Goal: Transaction & Acquisition: Subscribe to service/newsletter

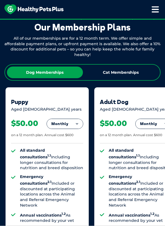
scroll to position [371, 0]
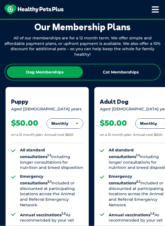
click at [132, 72] on div "Cat Memberships" at bounding box center [120, 72] width 75 height 12
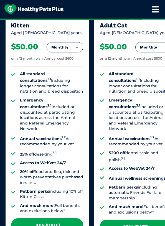
scroll to position [447, 0]
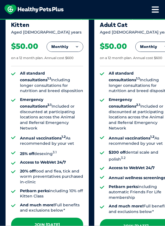
click at [70, 45] on button "Monthly" at bounding box center [65, 47] width 36 height 10
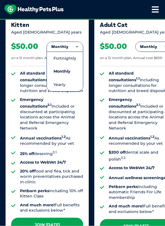
click at [74, 84] on li "Yearly" at bounding box center [65, 84] width 36 height 13
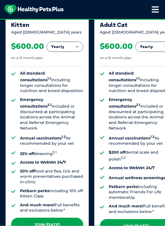
click at [146, 46] on button "Yearly" at bounding box center [153, 47] width 36 height 10
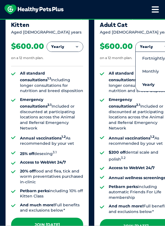
click at [115, 82] on li "All standard consultations 1.1 Including longer consultations for nutrition and…" at bounding box center [140, 82] width 63 height 23
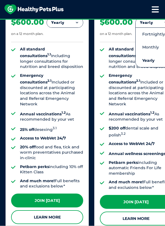
scroll to position [472, 0]
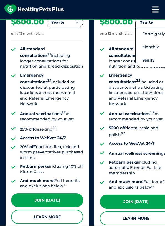
click at [139, 111] on strong "Annual vaccinations 1.2" at bounding box center [132, 113] width 46 height 5
click at [137, 94] on li "Emergency consultations 2.1 Included or discounted at participating locations a…" at bounding box center [140, 90] width 63 height 34
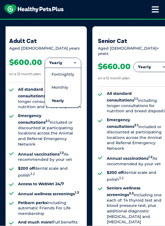
scroll to position [432, 0]
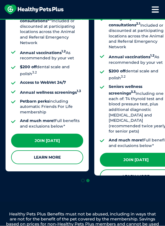
click at [140, 169] on link "Learn More" at bounding box center [136, 176] width 72 height 14
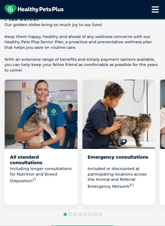
scroll to position [373, 0]
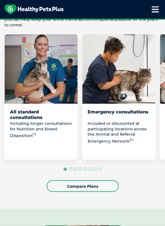
click at [133, 79] on img "2 of 8" at bounding box center [118, 68] width 73 height 69
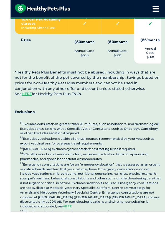
scroll to position [1586, 0]
